Goal: Navigation & Orientation: Find specific page/section

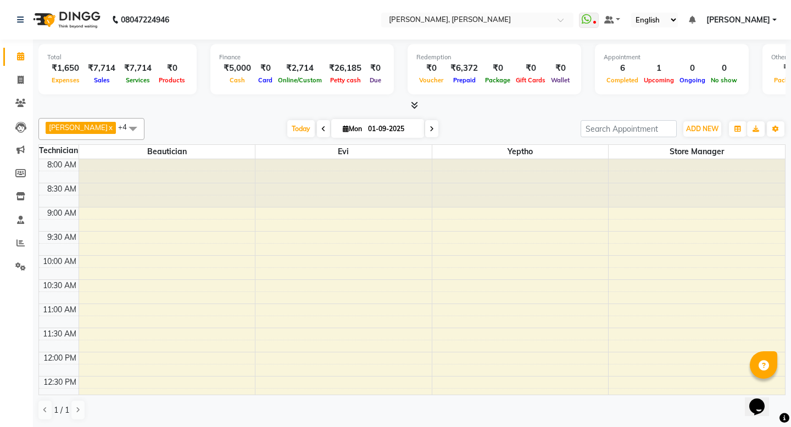
click at [411, 105] on icon at bounding box center [414, 105] width 7 height 8
